Goal: Transaction & Acquisition: Purchase product/service

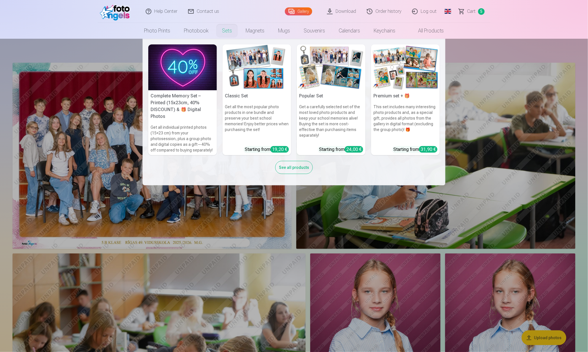
click at [224, 32] on link "Sets" at bounding box center [227, 31] width 24 height 16
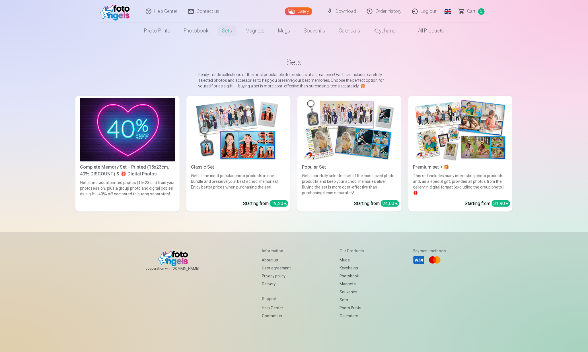
click at [152, 110] on img at bounding box center [127, 129] width 95 height 63
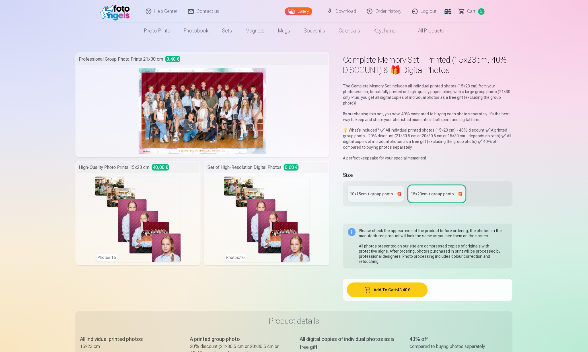
click at [382, 193] on div "10x15сm + group photo + 🎁" at bounding box center [376, 194] width 52 height 6
click at [470, 14] on span "Сart" at bounding box center [471, 11] width 9 height 7
